Goal: Information Seeking & Learning: Learn about a topic

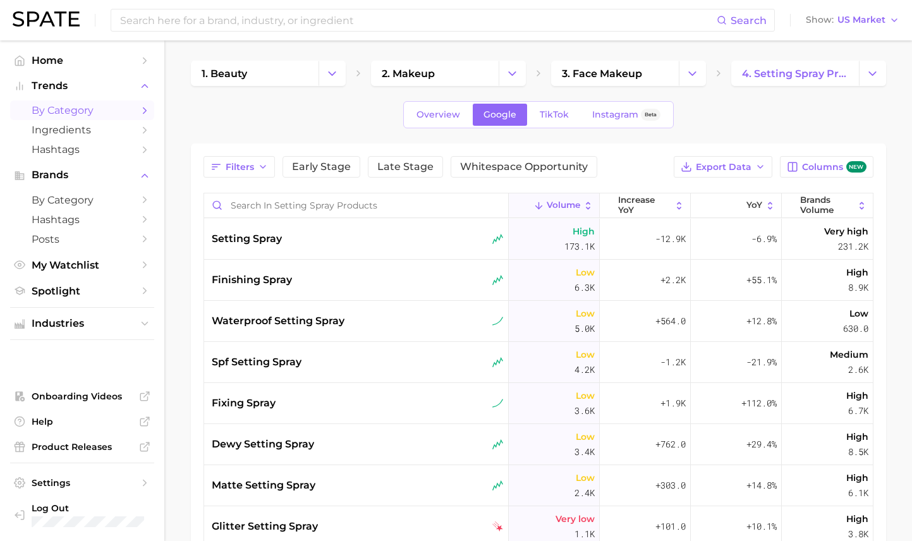
click at [646, 87] on div "1. beauty 2. makeup 3. face makeup 4. setting spray products Overview Google Ti…" at bounding box center [538, 352] width 695 height 582
click at [656, 83] on link "3. face makeup" at bounding box center [615, 73] width 128 height 25
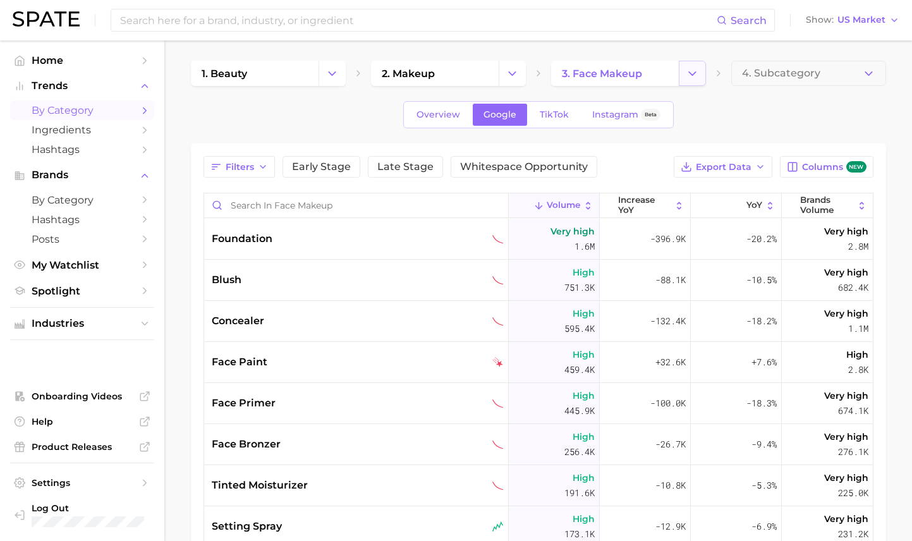
click at [692, 75] on icon "Change Category" at bounding box center [692, 73] width 13 height 13
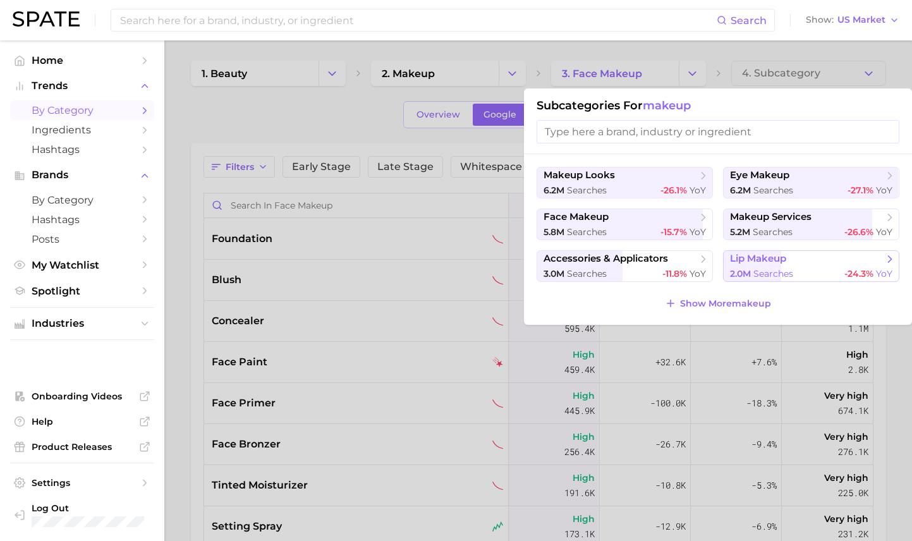
click at [761, 271] on span "searches" at bounding box center [773, 273] width 40 height 11
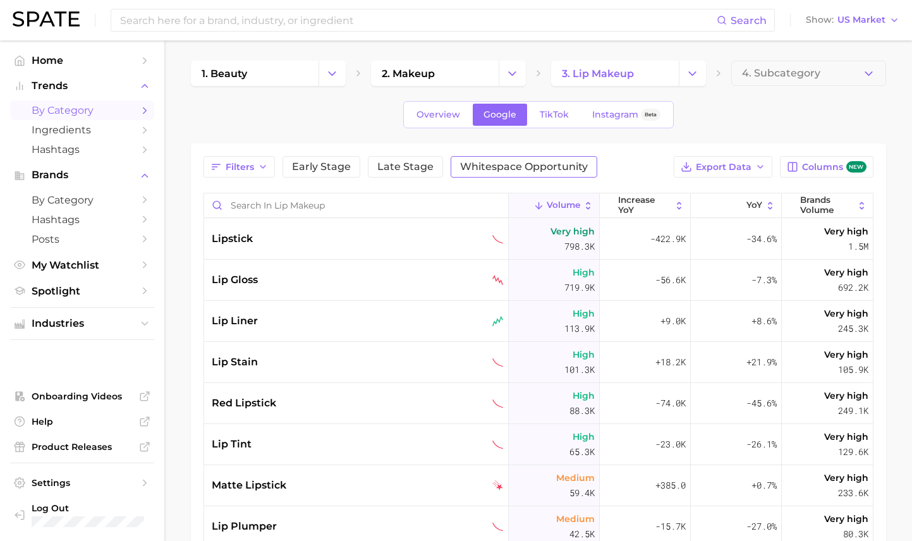
click at [516, 165] on span "Whitespace Opportunity" at bounding box center [524, 167] width 128 height 10
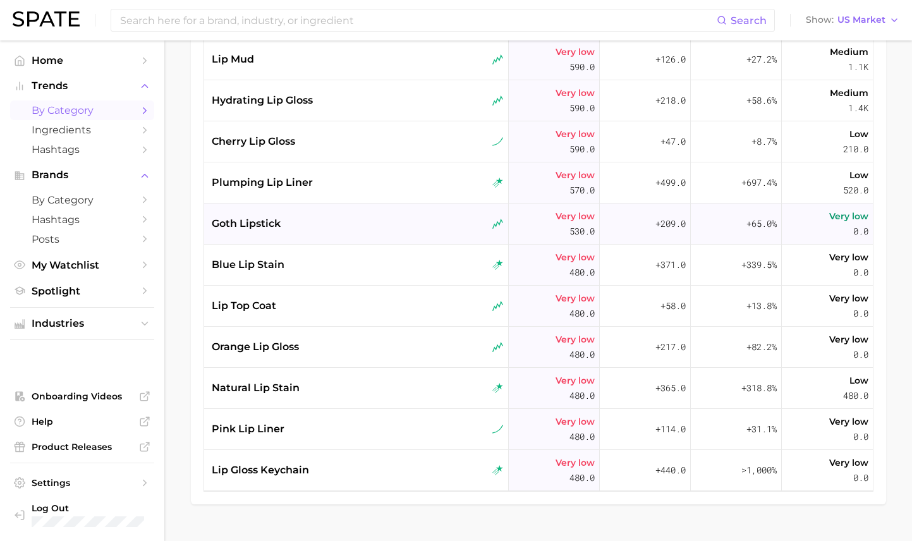
scroll to position [269, 0]
